Goal: Task Accomplishment & Management: Manage account settings

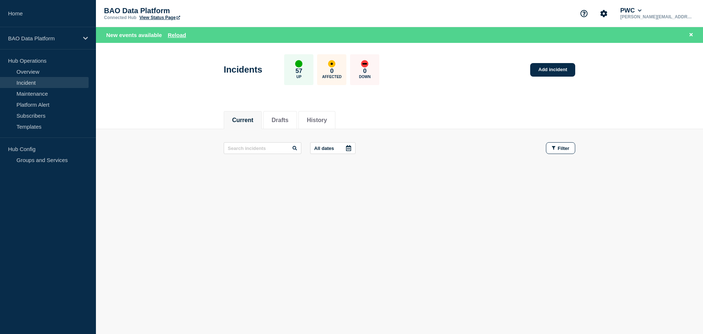
click at [242, 120] on button "Current" at bounding box center [242, 120] width 21 height 7
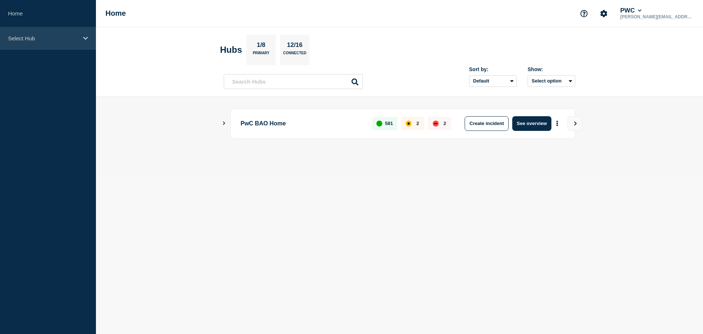
click at [79, 37] on div "Select Hub" at bounding box center [48, 38] width 96 height 22
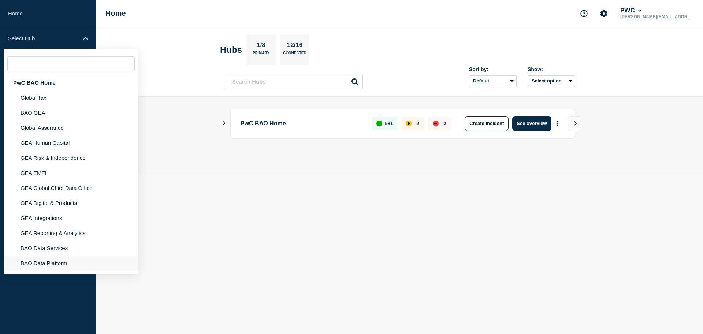
click at [36, 265] on li "BAO Data Platform" at bounding box center [71, 262] width 135 height 15
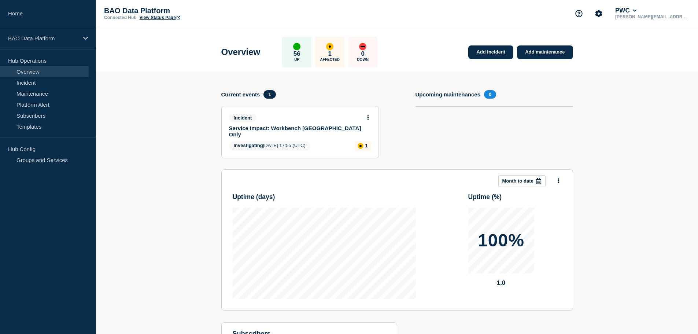
click at [269, 130] on link "Service Impact: Workbench Americas Only" at bounding box center [295, 131] width 132 height 12
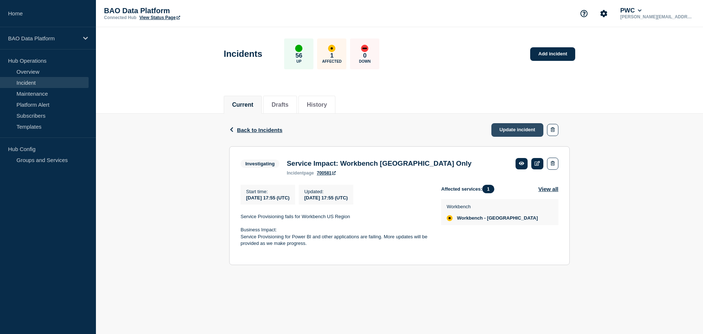
click at [508, 128] on link "Update incident" at bounding box center [517, 130] width 52 height 14
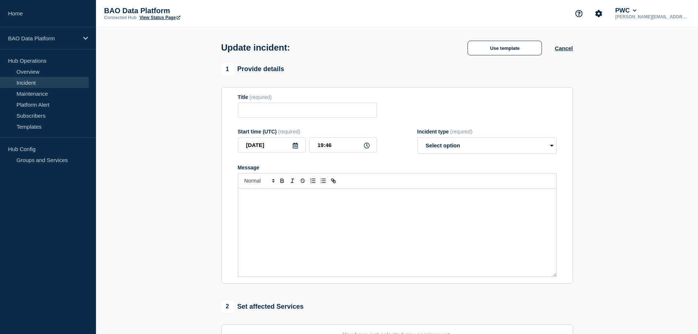
type input "Service Impact: Workbench Americas Only"
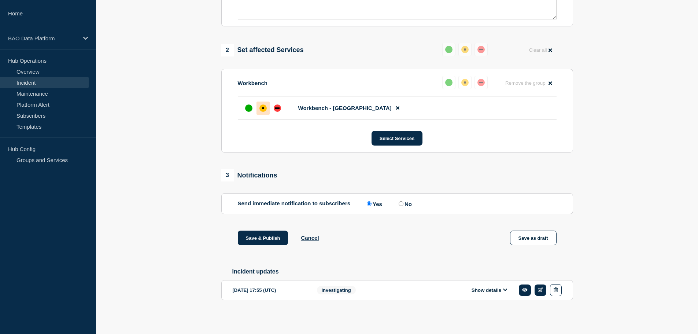
scroll to position [273, 0]
click at [260, 290] on div "2025-08-11 17:55 (UTC)" at bounding box center [269, 289] width 73 height 12
click at [338, 289] on span "Investigating" at bounding box center [336, 289] width 39 height 8
click at [258, 290] on div "2025-08-11 17:55 (UTC)" at bounding box center [269, 289] width 73 height 12
click at [504, 290] on icon at bounding box center [505, 289] width 4 height 5
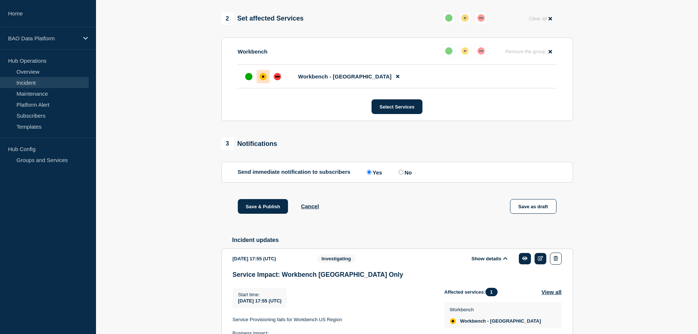
scroll to position [372, 0]
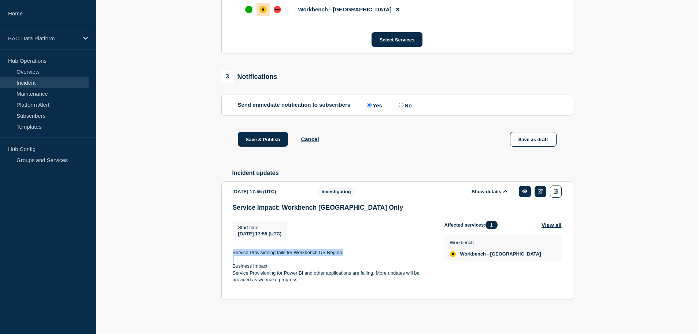
drag, startPoint x: 234, startPoint y: 250, endPoint x: 319, endPoint y: 259, distance: 86.2
click at [319, 259] on div "Service Provisioning fails for Workbench US Region Business Impact: Service Pro…" at bounding box center [333, 269] width 200 height 41
click at [308, 263] on p "Business Impact:" at bounding box center [333, 266] width 200 height 7
drag, startPoint x: 232, startPoint y: 250, endPoint x: 336, endPoint y: 281, distance: 108.5
click at [336, 281] on div "Service Provisioning fails for Workbench US Region Business Impact: Service Pro…" at bounding box center [333, 269] width 200 height 41
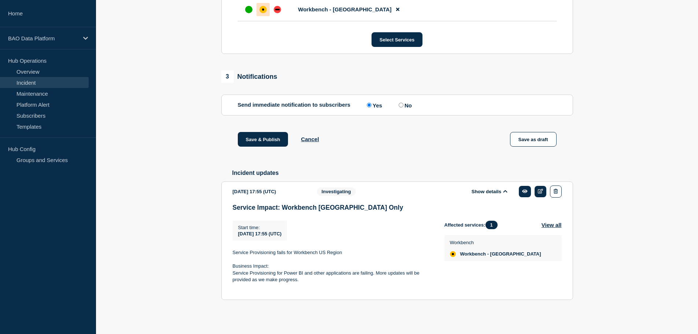
copy div "Service Provisioning fails for Workbench US Region Business Impact: Service Pro…"
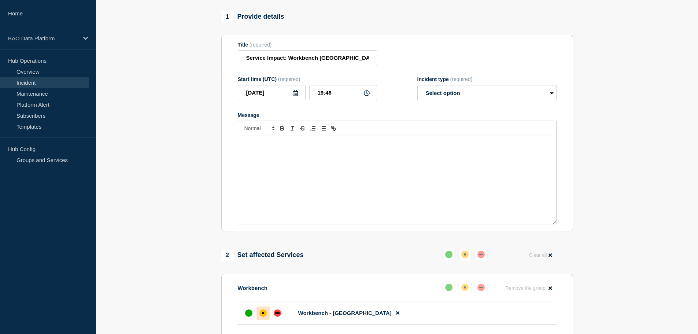
scroll to position [6, 0]
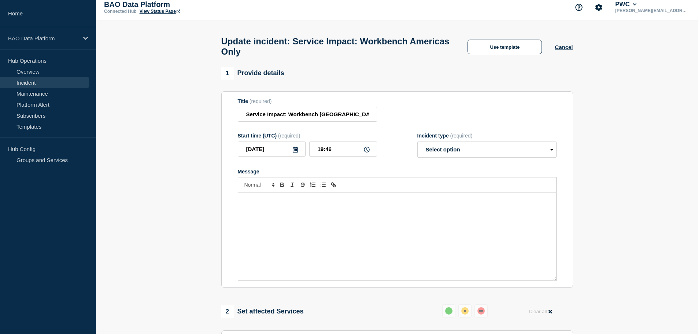
click at [263, 203] on p "Message" at bounding box center [396, 200] width 307 height 7
click at [387, 224] on p "Service Provisioning for Power BI and other applications are failing. More upda…" at bounding box center [396, 220] width 307 height 7
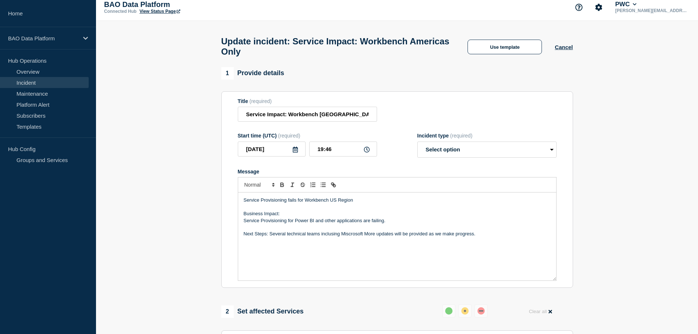
click at [331, 237] on p "Next Steps: Several technical teams inclusing Miscrosoft More updates will be p…" at bounding box center [396, 233] width 307 height 7
click at [365, 237] on p "Next Steps: Several technical teams including Miscrosoft More updates will be p…" at bounding box center [396, 233] width 307 height 7
click at [346, 237] on p "Next Steps: Several technical teams including Miscrosoft More updates will be p…" at bounding box center [396, 233] width 307 height 7
click at [376, 237] on p "Next Steps: Several technical teams including Microsoft are enaged in the troub…" at bounding box center [396, 233] width 307 height 7
drag, startPoint x: 369, startPoint y: 239, endPoint x: 375, endPoint y: 235, distance: 7.5
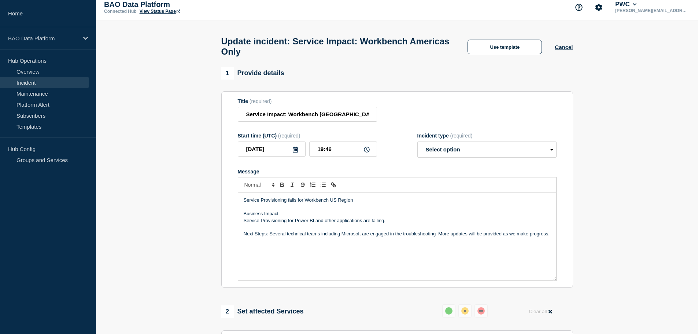
click at [369, 237] on p "Next Steps: Several technical teams including Microsoft are engaged in the trou…" at bounding box center [396, 233] width 307 height 7
click at [456, 235] on p "Next Steps: Several technical teams including Microsoft are currently engaged i…" at bounding box center [396, 237] width 307 height 14
click at [494, 237] on p "Next Steps: Several technical teams including Microsoft are currently engaged i…" at bounding box center [396, 233] width 307 height 7
click at [244, 242] on p "More updates will be provided as we make progress." at bounding box center [396, 240] width 307 height 7
click at [456, 236] on p "Next Steps: Several technical teams including Microsoft are currently engaged i…" at bounding box center [396, 233] width 307 height 7
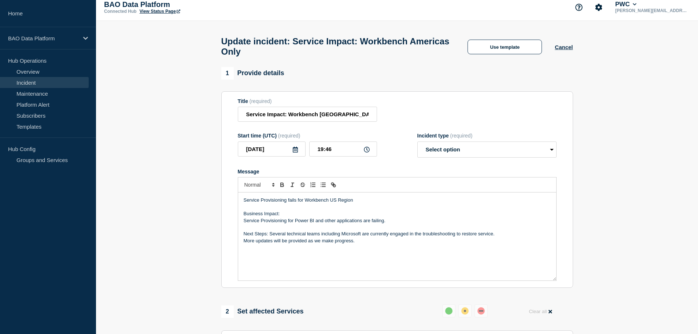
click at [456, 237] on p "Next Steps: Several technical teams including Microsoft are currently engaged i…" at bounding box center [396, 233] width 307 height 7
click at [305, 244] on p "The team is working to indentify the cause and to restore service." at bounding box center [396, 240] width 307 height 7
click at [341, 243] on p "The team is working to identify the cause and to restore service." at bounding box center [396, 240] width 307 height 7
drag, startPoint x: 269, startPoint y: 237, endPoint x: 297, endPoint y: 233, distance: 27.7
click at [269, 237] on p "Next Steps: Several technical teams including Microsoft are currently engaged i…" at bounding box center [396, 233] width 307 height 7
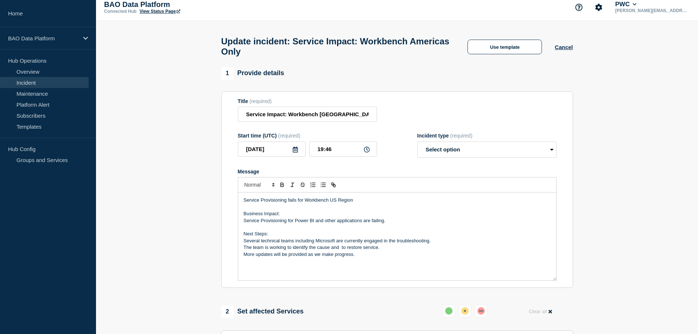
click at [339, 250] on p "The team is working to identify the cause and to restore service." at bounding box center [396, 247] width 307 height 7
click at [376, 250] on p "The team is working to identify the cause and to restore service." at bounding box center [396, 247] width 307 height 7
click at [245, 257] on p "More updates will be provided as we make progress." at bounding box center [396, 254] width 307 height 7
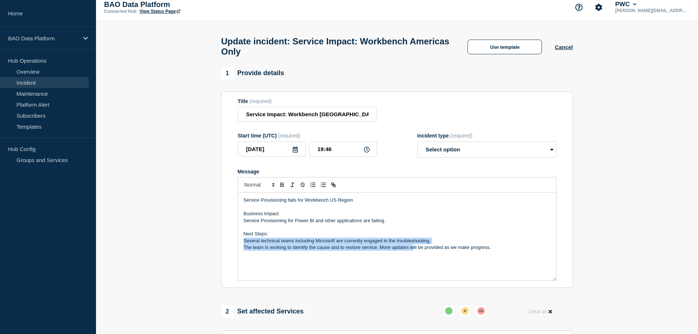
drag, startPoint x: 244, startPoint y: 245, endPoint x: 413, endPoint y: 250, distance: 169.2
click at [413, 250] on div "Service Provisioning fails for Workbench US Region Business Impact: Service Pro…" at bounding box center [397, 236] width 318 height 88
click at [378, 250] on p "The team is working to identify the cause and to restore service. More updates …" at bounding box center [396, 247] width 307 height 7
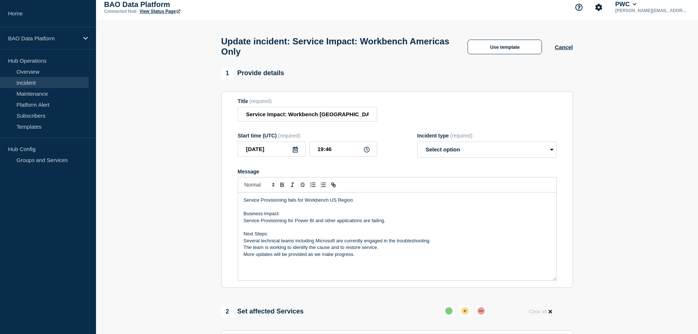
drag, startPoint x: 270, startPoint y: 235, endPoint x: 243, endPoint y: 237, distance: 26.8
click at [243, 237] on p "Next Steps:" at bounding box center [396, 233] width 307 height 7
click at [279, 185] on icon "Toggle bold text" at bounding box center [282, 184] width 7 height 7
drag, startPoint x: 280, startPoint y: 216, endPoint x: 243, endPoint y: 220, distance: 36.8
click at [243, 217] on p "Business Impact:" at bounding box center [396, 213] width 307 height 7
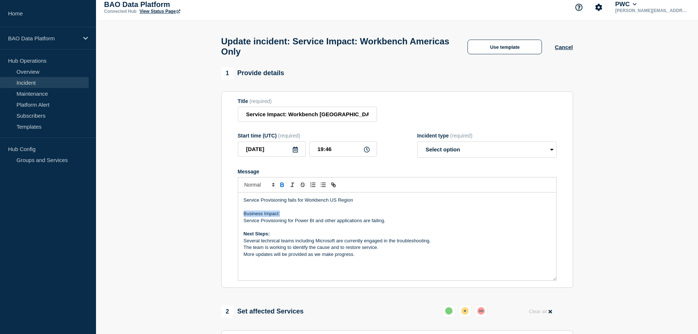
click at [281, 186] on icon "Toggle bold text" at bounding box center [281, 186] width 3 height 2
click at [245, 203] on p "Service Provisioning fails for Workbench US Region" at bounding box center [396, 200] width 307 height 7
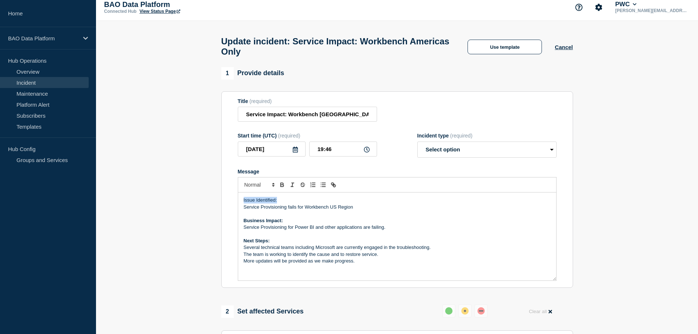
drag, startPoint x: 278, startPoint y: 202, endPoint x: 240, endPoint y: 204, distance: 38.1
click at [240, 204] on div "Issue Identified: Service Provisioning fails for Workbench US Region Business I…" at bounding box center [397, 236] width 318 height 88
click at [285, 188] on icon "Toggle bold text" at bounding box center [282, 184] width 7 height 7
click at [282, 186] on icon "Toggle bold text" at bounding box center [281, 186] width 3 height 2
click at [283, 185] on icon "Toggle bold text" at bounding box center [282, 184] width 7 height 7
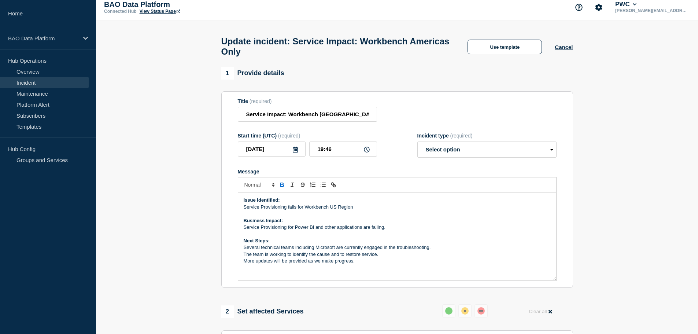
click at [288, 210] on p "Service Provisioning fails for Workbench US Region" at bounding box center [396, 207] width 307 height 7
click at [385, 209] on p "Service Provisioning functionality fails for Workbench US Region" at bounding box center [396, 207] width 307 height 7
click at [386, 230] on p "Service Provisioning for Power BI and other applications are failing." at bounding box center [396, 227] width 307 height 7
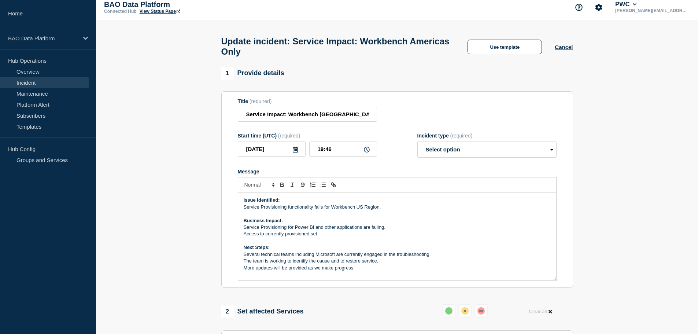
click at [266, 237] on p "Access to currently provisioned set" at bounding box center [396, 233] width 307 height 7
drag, startPoint x: 315, startPoint y: 237, endPoint x: 242, endPoint y: 231, distance: 73.1
click at [242, 231] on div "Issue Identified: Service Provisioning functionality fails for Workbench US Reg…" at bounding box center [397, 236] width 318 height 88
copy div "Service Provisioning for Power BI and other applications are failing. Access to…"
click at [283, 241] on p "Message" at bounding box center [396, 240] width 307 height 7
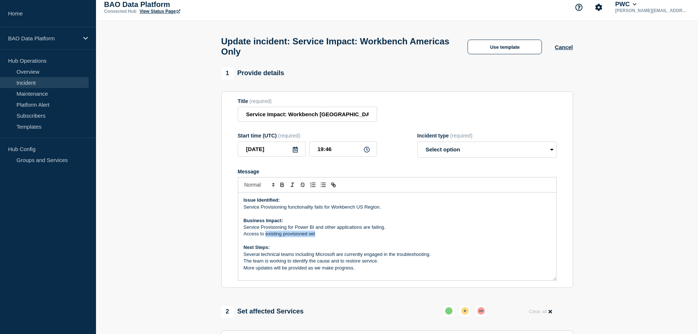
drag, startPoint x: 266, startPoint y: 238, endPoint x: 334, endPoint y: 238, distance: 67.7
click at [334, 237] on p "Access to existing provisioned set" at bounding box center [396, 233] width 307 height 7
click at [336, 257] on p "Several technical teams including Microsoft are currently engaged in the troubl…" at bounding box center [396, 254] width 307 height 7
click at [380, 264] on p "The team is working to identify the cause and to restore service." at bounding box center [396, 260] width 307 height 7
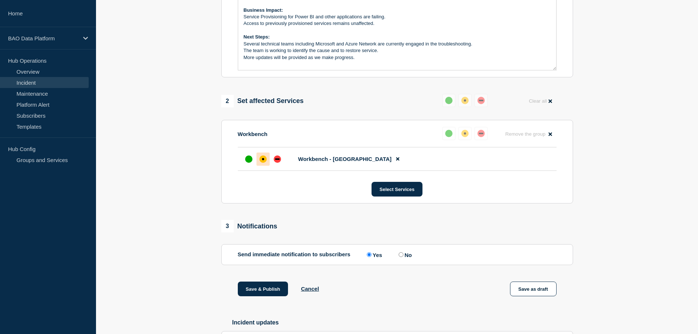
scroll to position [226, 0]
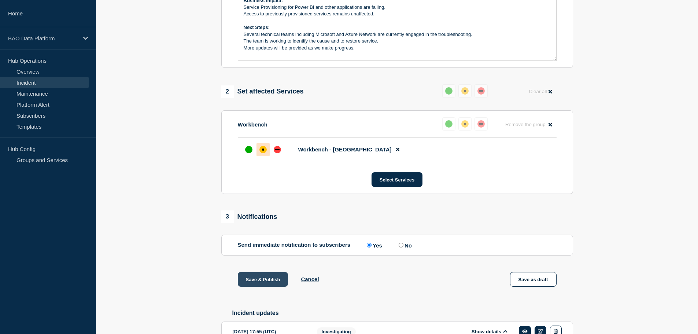
click at [260, 283] on button "Save & Publish" at bounding box center [263, 279] width 51 height 15
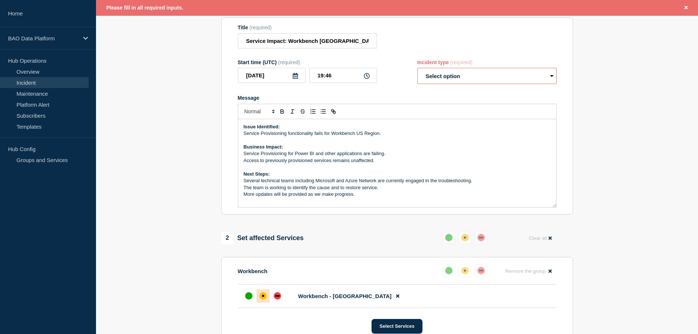
scroll to position [0, 0]
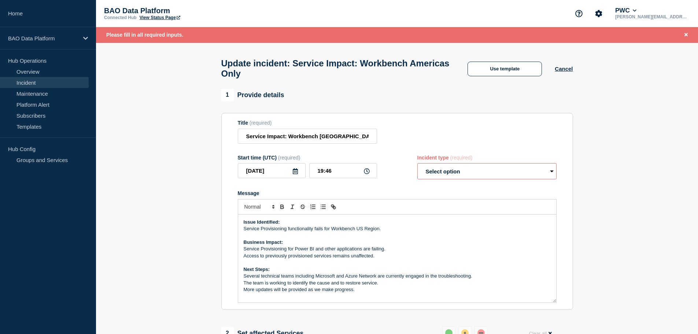
click at [555, 175] on select "Select option Investigating Identified Monitoring Resolved" at bounding box center [486, 171] width 139 height 16
select select "investigating"
click at [417, 167] on select "Select option Investigating Identified Monitoring Resolved" at bounding box center [486, 171] width 139 height 16
click at [243, 223] on strong "Issue Identified:" at bounding box center [261, 221] width 36 height 5
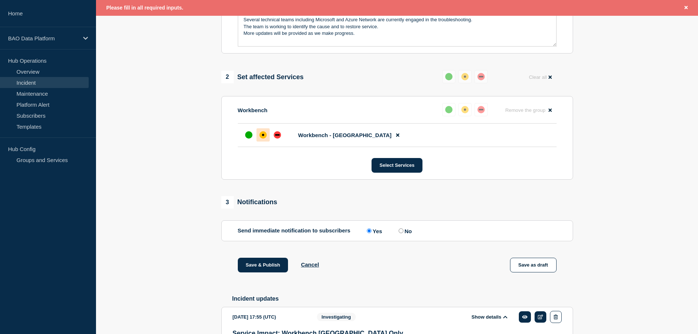
scroll to position [256, 0]
click at [263, 268] on button "Save & Publish" at bounding box center [263, 264] width 51 height 15
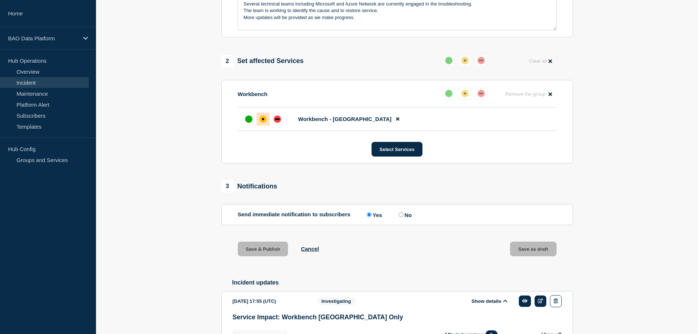
scroll to position [241, 0]
